Goal: Task Accomplishment & Management: Manage account settings

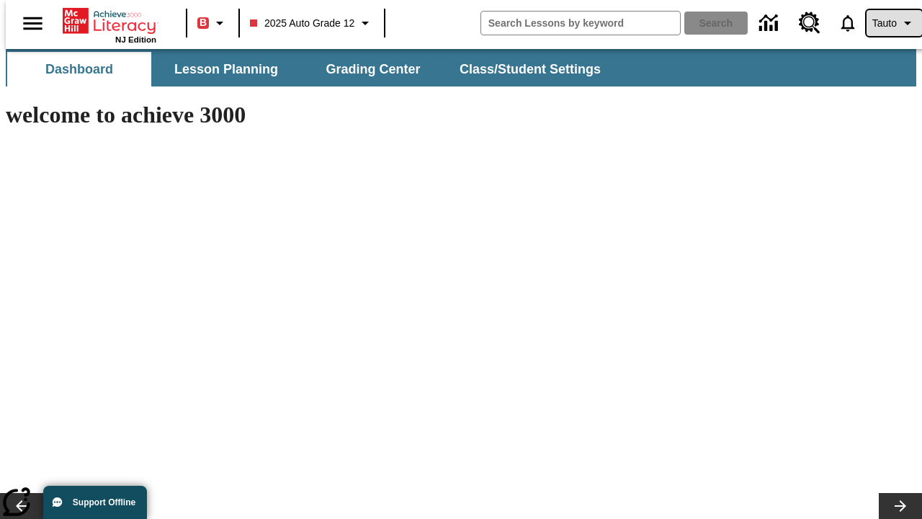
click at [887, 23] on span "Tauto" at bounding box center [884, 23] width 24 height 15
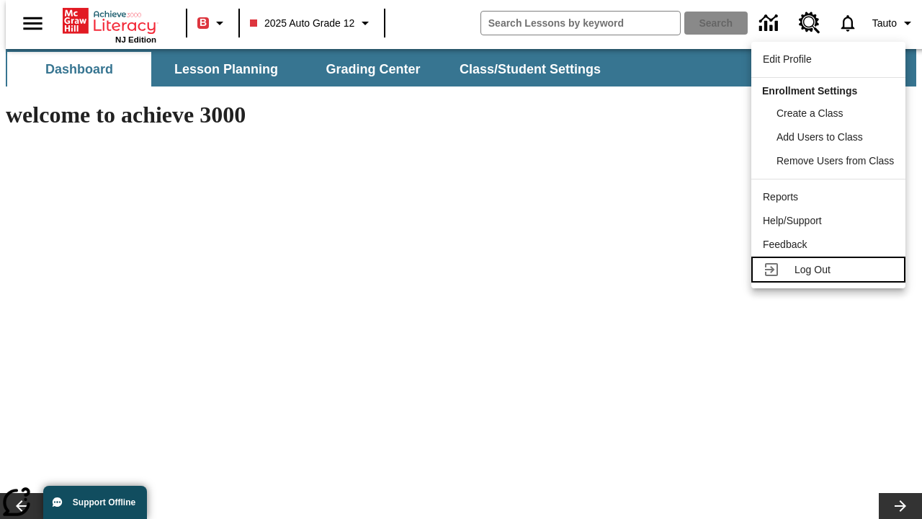
click at [830, 269] on span "Log Out" at bounding box center [812, 270] width 36 height 12
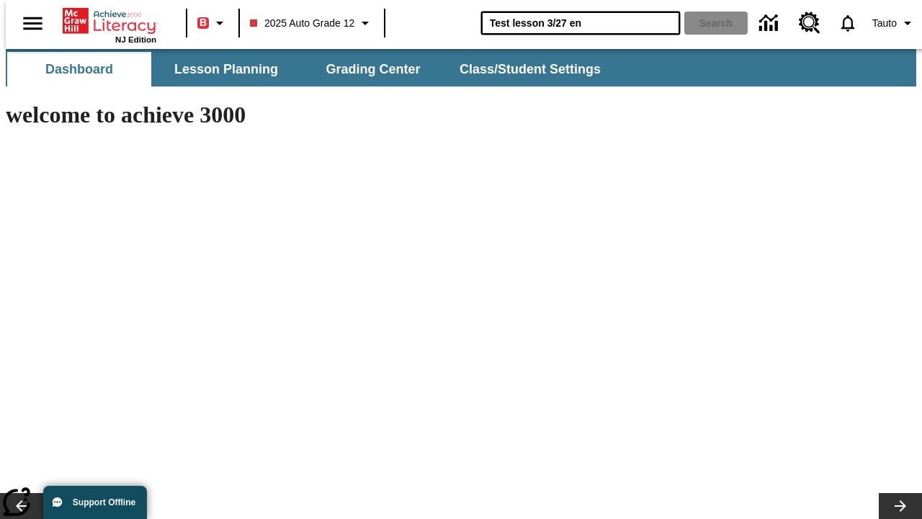
type input "Test lesson 3/27 en"
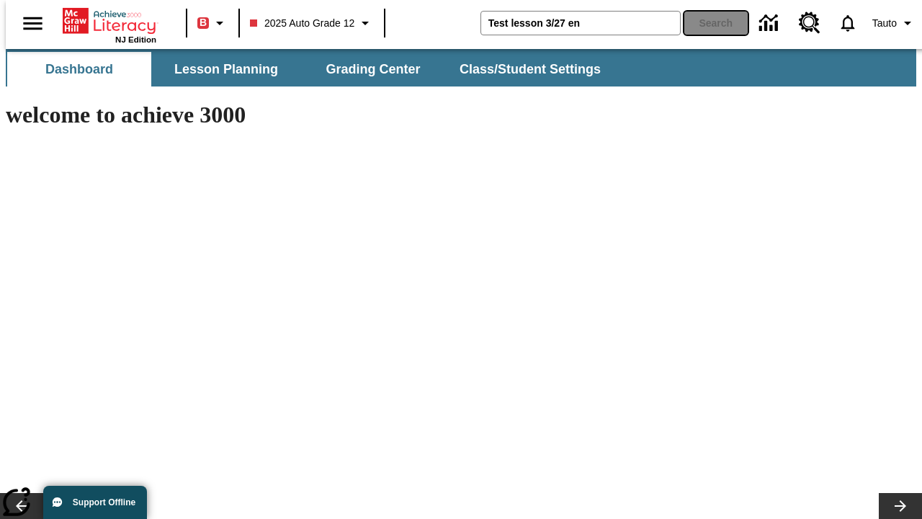
click at [707, 23] on button "Search" at bounding box center [715, 23] width 63 height 23
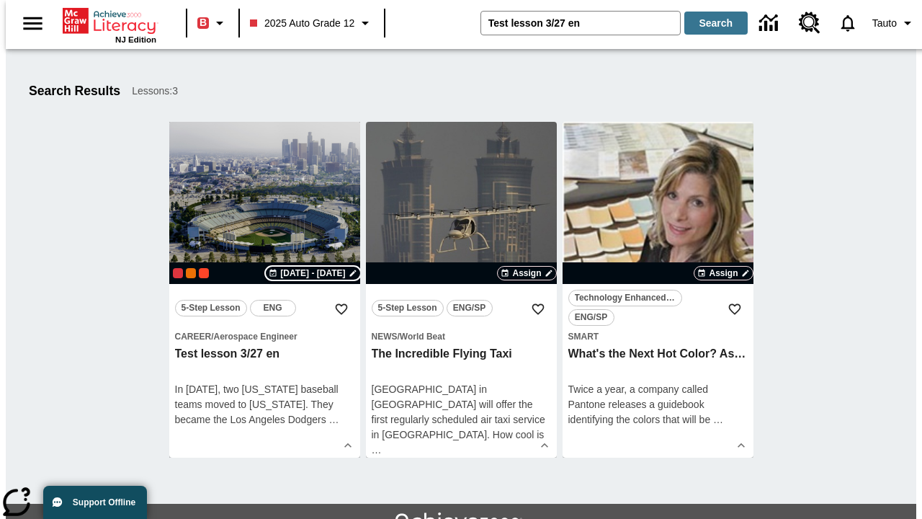
click at [313, 273] on span "[DATE] - [DATE]" at bounding box center [312, 273] width 65 height 13
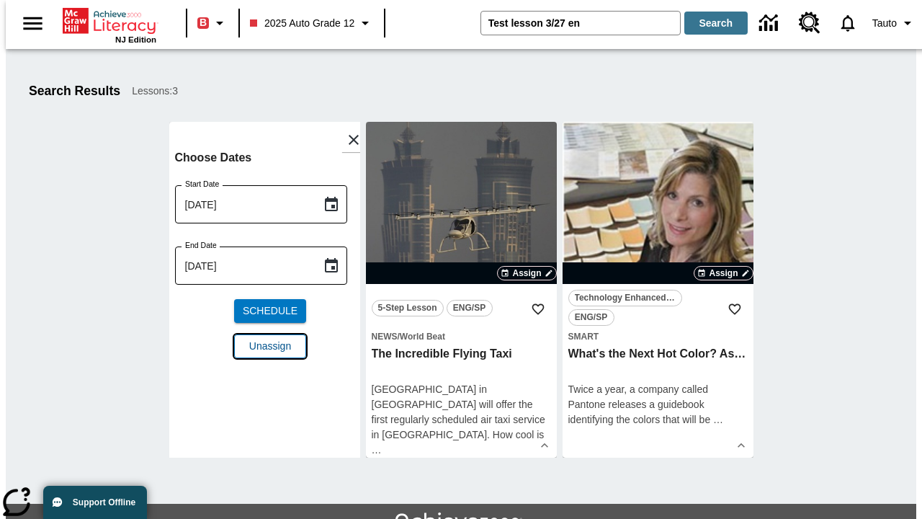
click at [264, 346] on span "Unassign" at bounding box center [270, 346] width 42 height 15
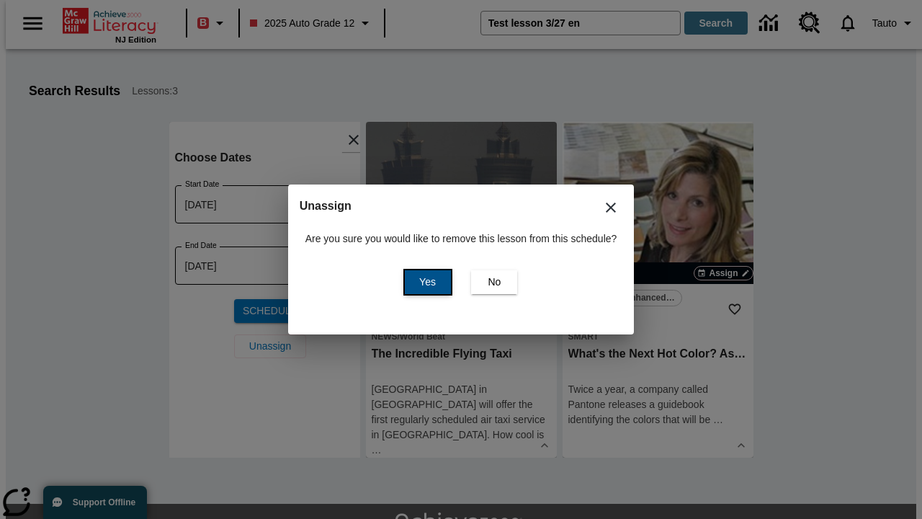
click at [425, 282] on span "Yes" at bounding box center [427, 281] width 17 height 15
